Goal: Check status

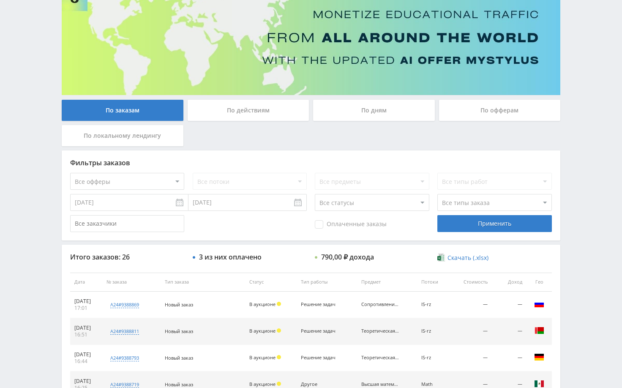
scroll to position [127, 0]
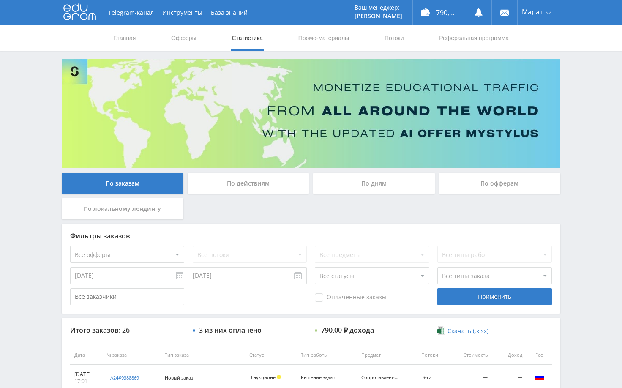
click at [578, 118] on div "Telegram-канал Инструменты База знаний Ваш менеджер: [PERSON_NAME] Alex Online …" at bounding box center [311, 354] width 622 height 709
drag, startPoint x: 589, startPoint y: 87, endPoint x: 588, endPoint y: 125, distance: 37.2
click at [589, 88] on div "Telegram-канал Инструменты База знаний Ваш менеджер: Alex Alex Online @edugram_…" at bounding box center [311, 354] width 622 height 709
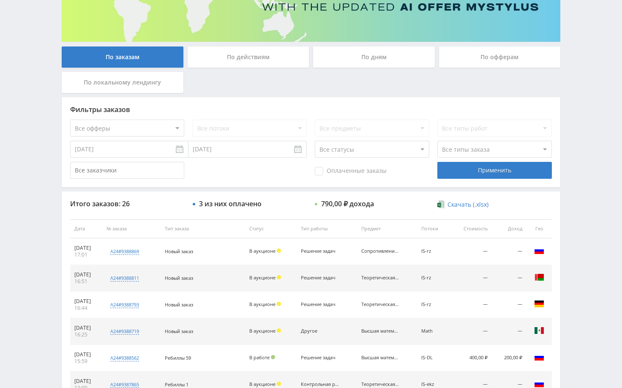
scroll to position [127, 0]
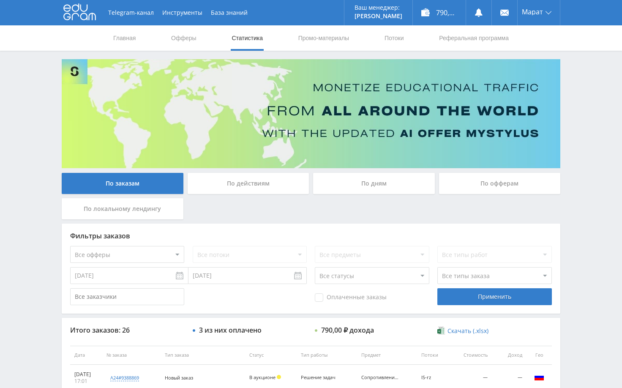
click at [595, 87] on div "Telegram-канал Инструменты База знаний Ваш менеджер: [PERSON_NAME] Alex Online …" at bounding box center [311, 354] width 622 height 709
click at [594, 202] on div "Telegram-канал Инструменты База знаний Ваш менеджер: [PERSON_NAME] Alex Online …" at bounding box center [311, 354] width 622 height 709
click at [578, 92] on div "Telegram-канал Инструменты База знаний Ваш менеджер: Alex Alex Online @edugram_…" at bounding box center [311, 354] width 622 height 709
click at [589, 79] on div "Telegram-канал Инструменты База знаний Ваш менеджер: Alex Alex Online @edugram_…" at bounding box center [311, 354] width 622 height 709
